Goal: Check status: Check status

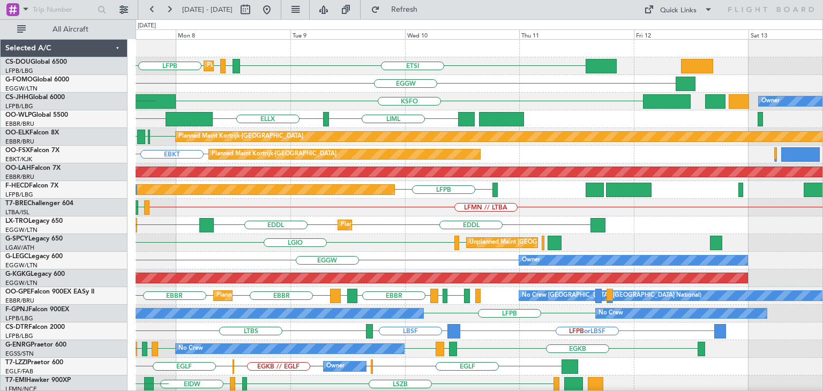
click at [54, 188] on div "ETSI EGGW LFPB LFPB Planned Maint [GEOGRAPHIC_DATA] ([GEOGRAPHIC_DATA]) EGGW Pl…" at bounding box center [411, 205] width 823 height 372
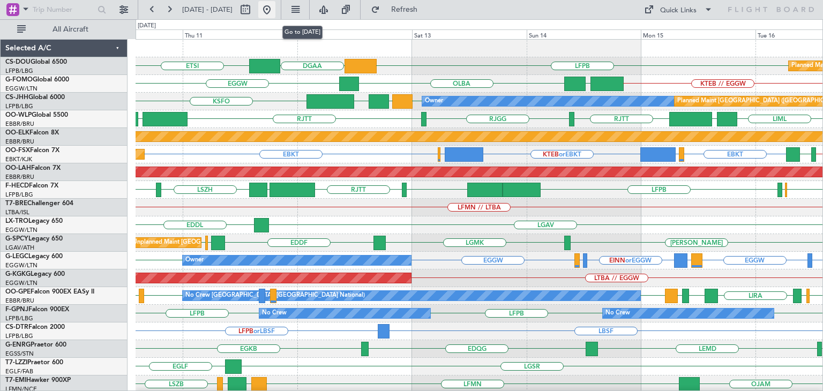
click at [275, 6] on button at bounding box center [266, 9] width 17 height 17
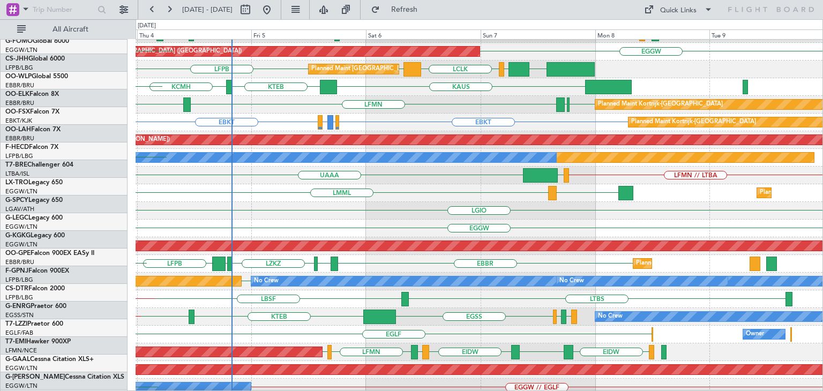
click at [285, 194] on div "LGAV LMML Planned [GEOGRAPHIC_DATA]" at bounding box center [479, 193] width 687 height 18
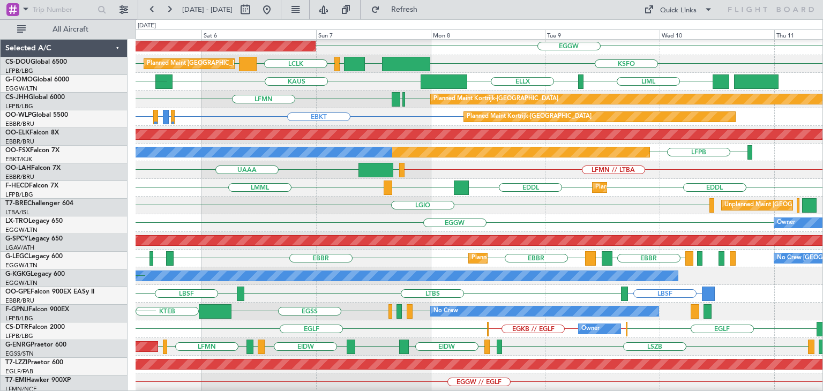
scroll to position [37, 0]
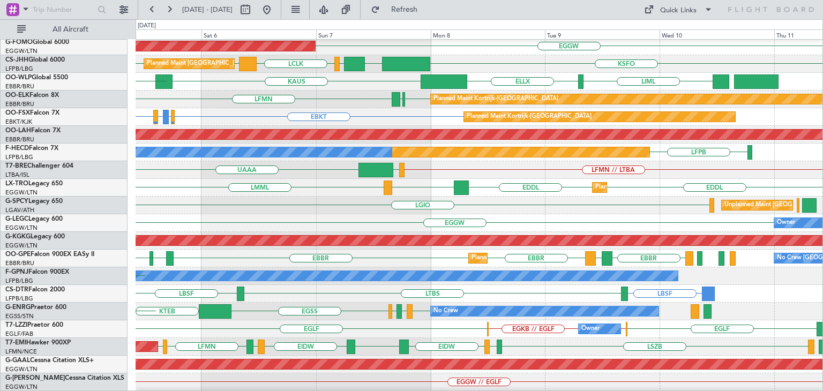
click at [342, 217] on div "EGGW Owner" at bounding box center [479, 223] width 687 height 18
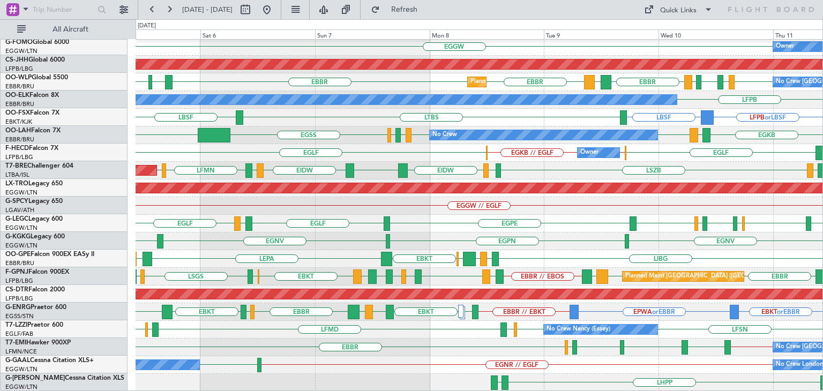
scroll to position [214, 0]
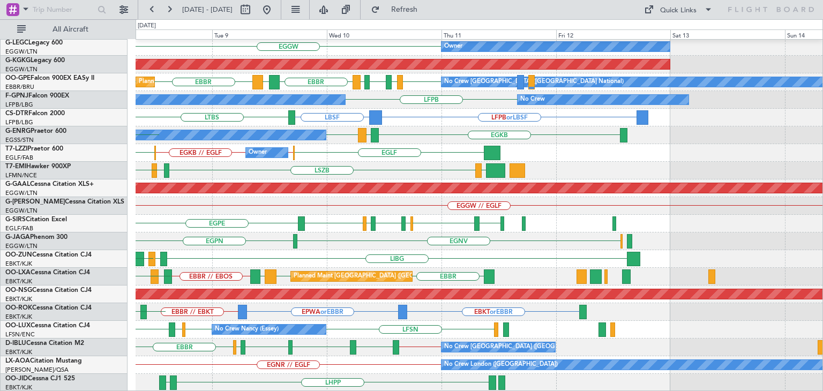
click at [174, 345] on div "Unplanned Maint [GEOGRAPHIC_DATA] ([PERSON_NAME] Intl) EDDF LGMK LGAV LGAV LGIO…" at bounding box center [479, 109] width 687 height 566
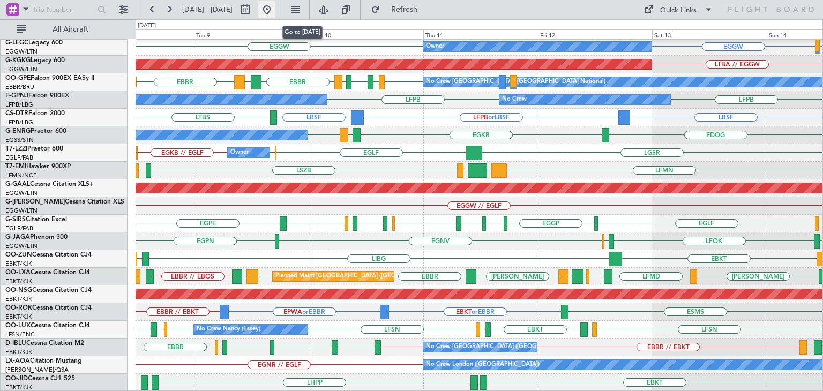
click at [275, 5] on button at bounding box center [266, 9] width 17 height 17
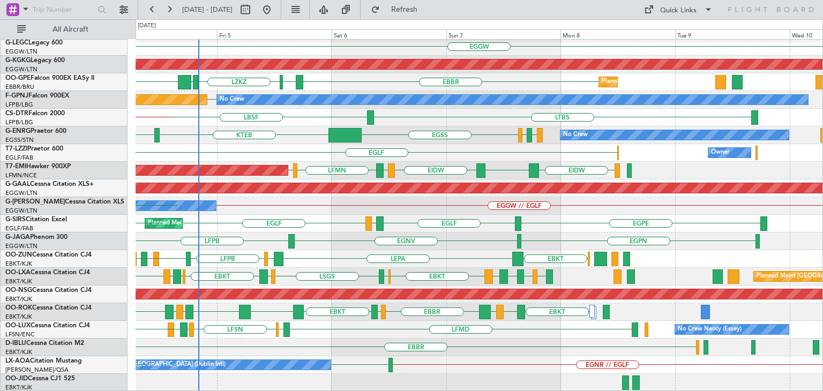
click at [358, 235] on div "LGIO Unplanned Maint [GEOGRAPHIC_DATA] ([PERSON_NAME] Intl) EGGW Owner AOG Main…" at bounding box center [479, 109] width 687 height 566
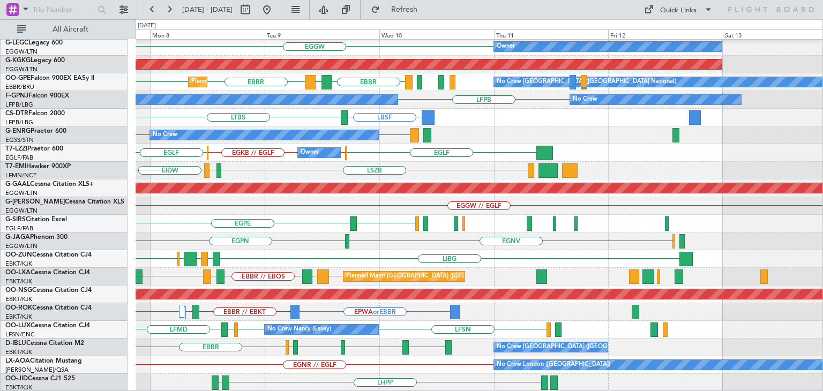
click at [159, 244] on div "LGIO Unplanned Maint [GEOGRAPHIC_DATA] ([PERSON_NAME] Intl) EGGW Owner AOG Main…" at bounding box center [479, 109] width 687 height 566
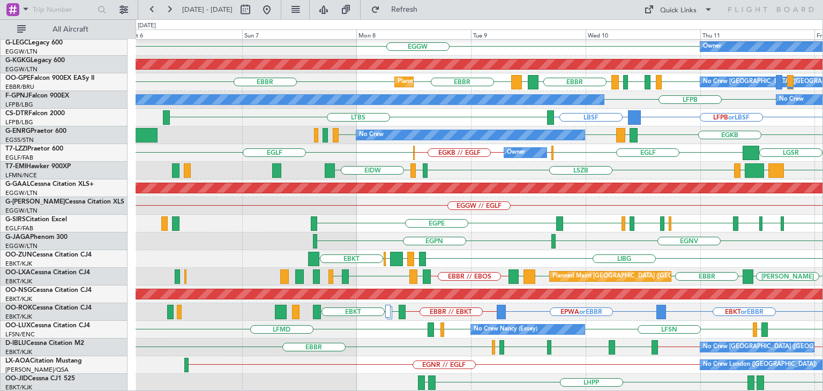
click at [524, 244] on div "Unplanned Maint [GEOGRAPHIC_DATA] ([PERSON_NAME] Intl) EDDF LGMK LGAV LGAV LGIO…" at bounding box center [479, 109] width 687 height 566
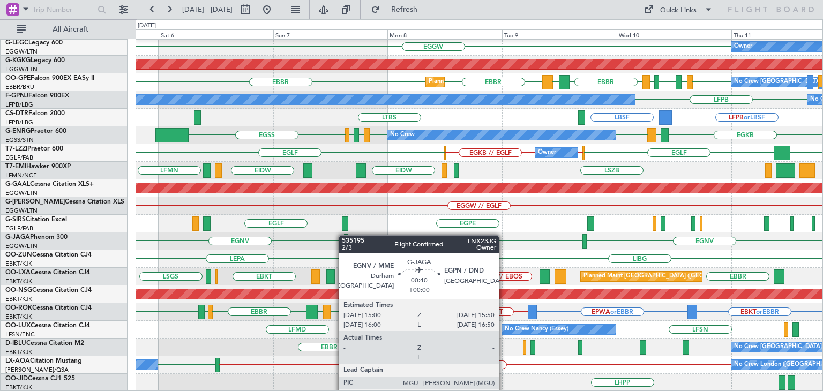
click at [344, 235] on div "LGIO LGAV Unplanned Maint [GEOGRAPHIC_DATA] ([PERSON_NAME] Intl) LGAV LGMK EDDF…" at bounding box center [479, 109] width 687 height 566
